Goal: Information Seeking & Learning: Learn about a topic

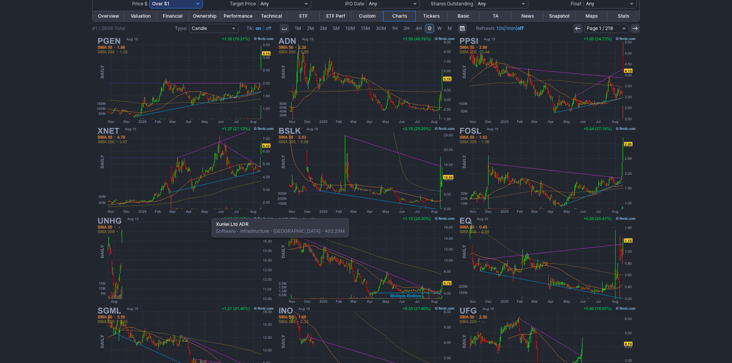
scroll to position [81, 0]
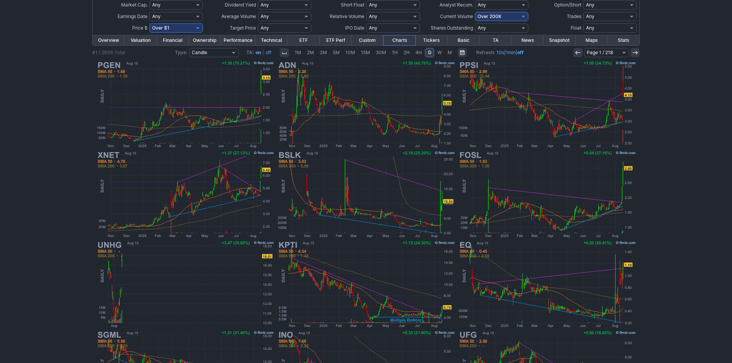
click at [490, 18] on select "Any Under 50K Under 100K Under 500K Under 750K Under 1M Over 0 Over 50K Over 10…" at bounding box center [501, 16] width 53 height 9
select select "o500"
click at [475, 12] on select "Any Under 50K Under 100K Under 500K Under 750K Under 1M Over 0 Over 50K Over 10…" at bounding box center [501, 16] width 53 height 9
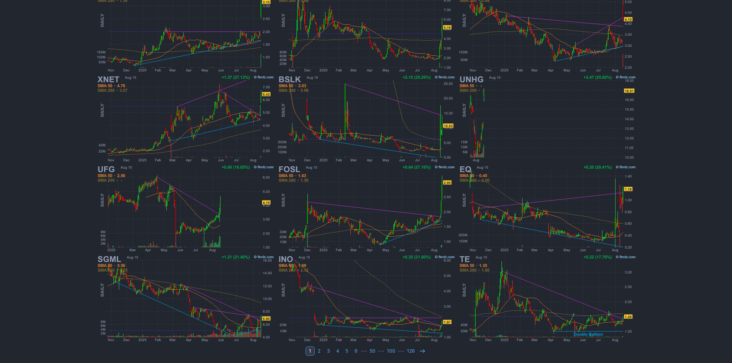
scroll to position [158, 0]
click at [419, 348] on icon at bounding box center [422, 350] width 6 height 6
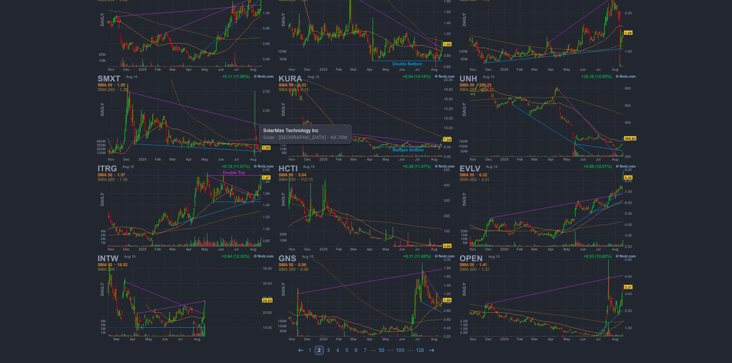
scroll to position [158, 0]
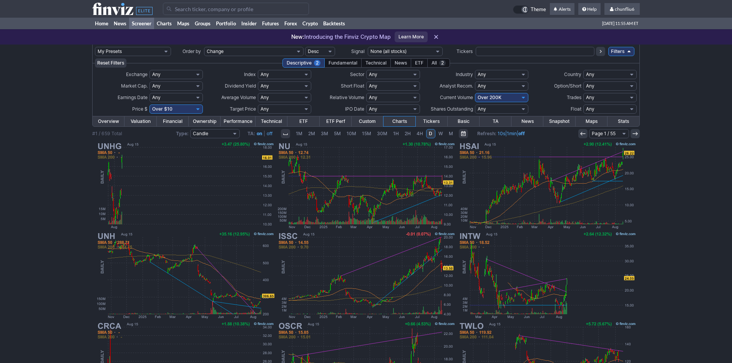
click at [500, 97] on select "Any Under 50K Under 100K Under 500K Under 750K Under 1M Over 0 Over 50K Over 10…" at bounding box center [501, 97] width 53 height 9
select select "o500"
click at [475, 93] on select "Any Under 50K Under 100K Under 500K Under 750K Under 1M Over 0 Over 50K Over 10…" at bounding box center [501, 97] width 53 height 9
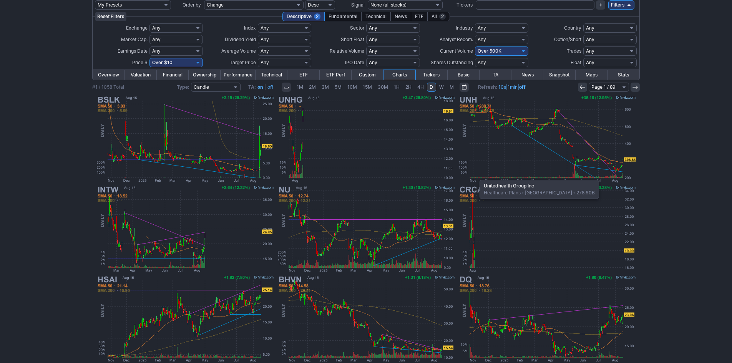
scroll to position [77, 0]
